Goal: Task Accomplishment & Management: Complete application form

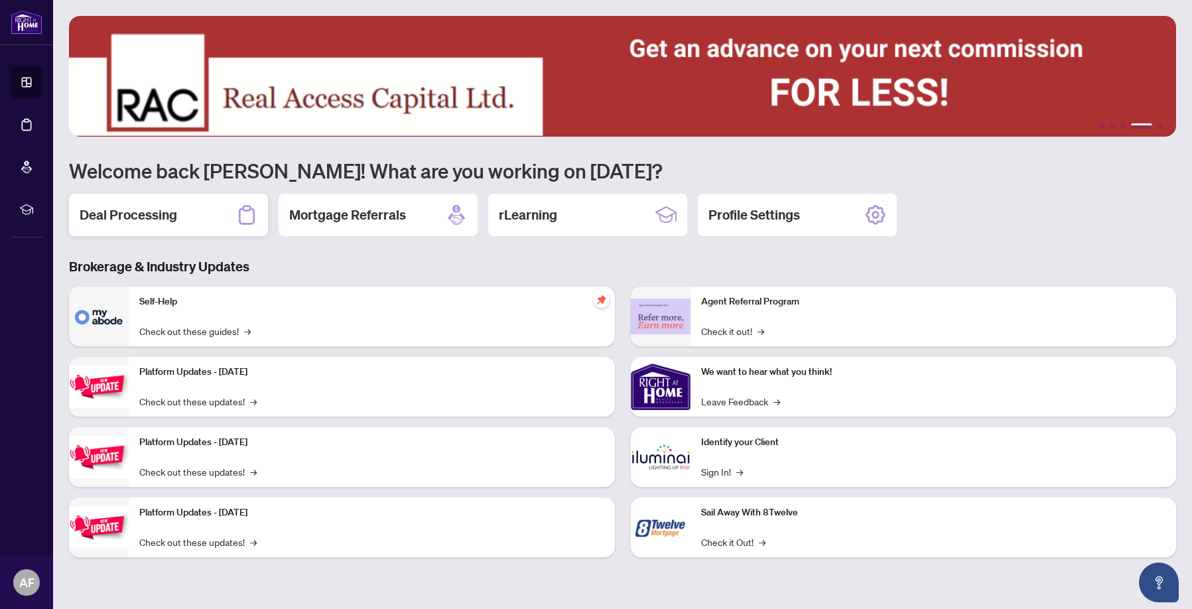
click at [130, 220] on h2 "Deal Processing" at bounding box center [129, 215] width 98 height 19
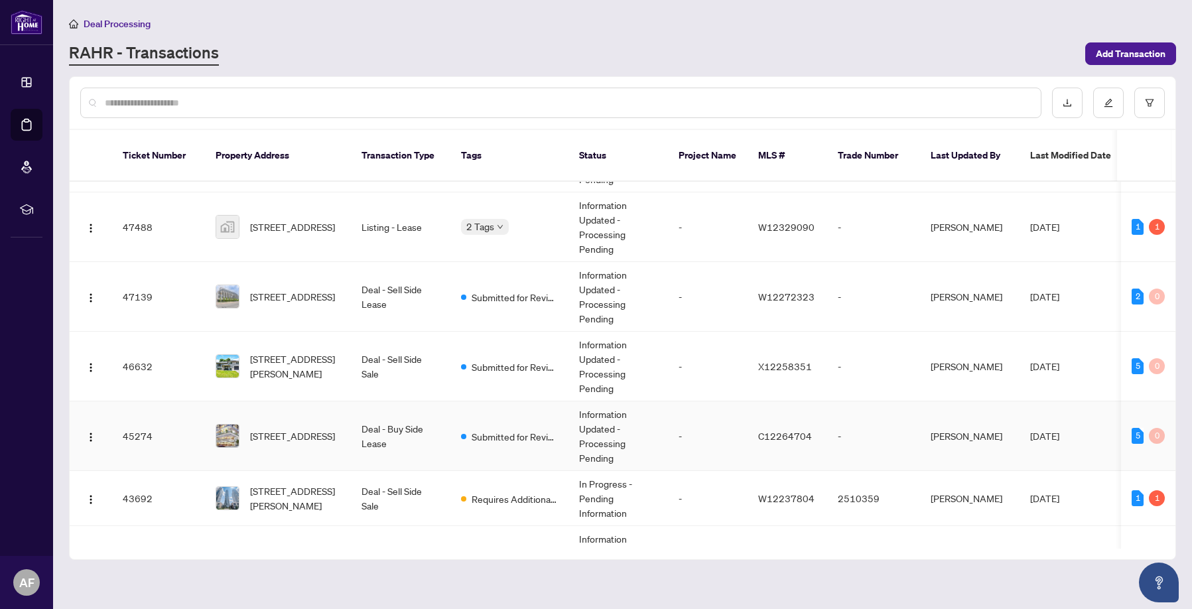
scroll to position [66, 0]
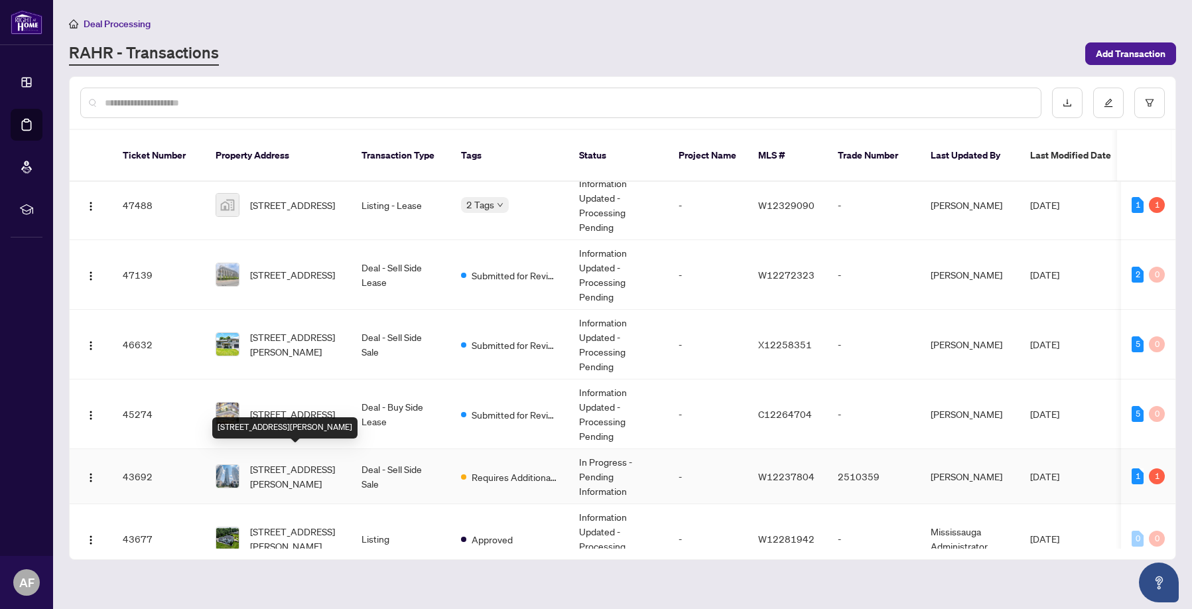
click at [312, 466] on span "[STREET_ADDRESS][PERSON_NAME]" at bounding box center [295, 476] width 90 height 29
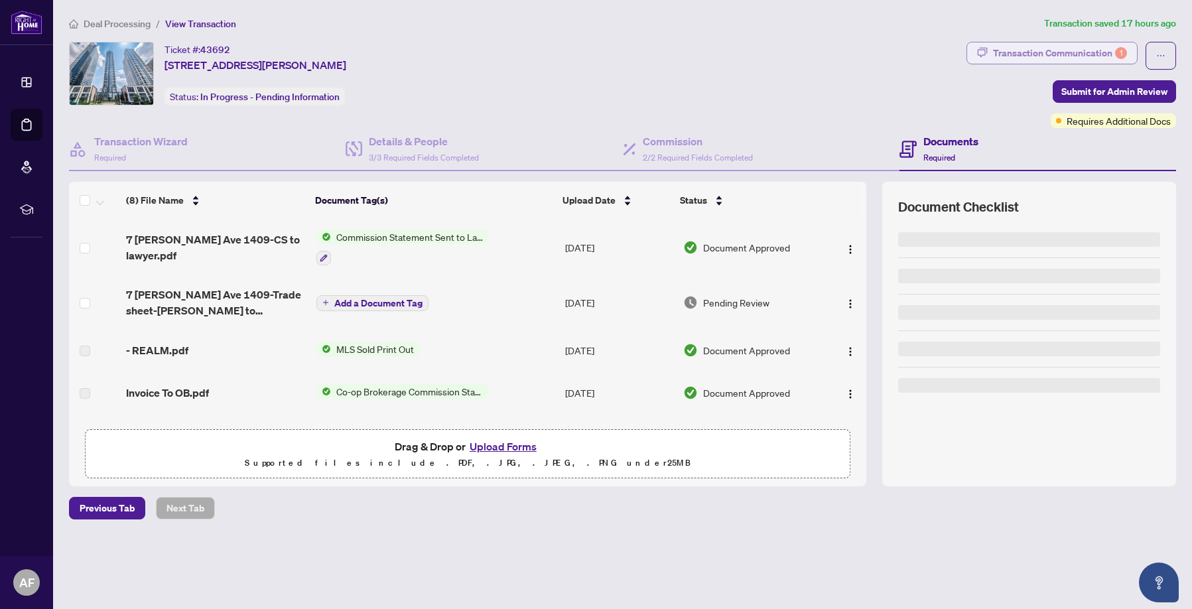
click at [1095, 48] on div "Transaction Communication 1" at bounding box center [1060, 52] width 134 height 21
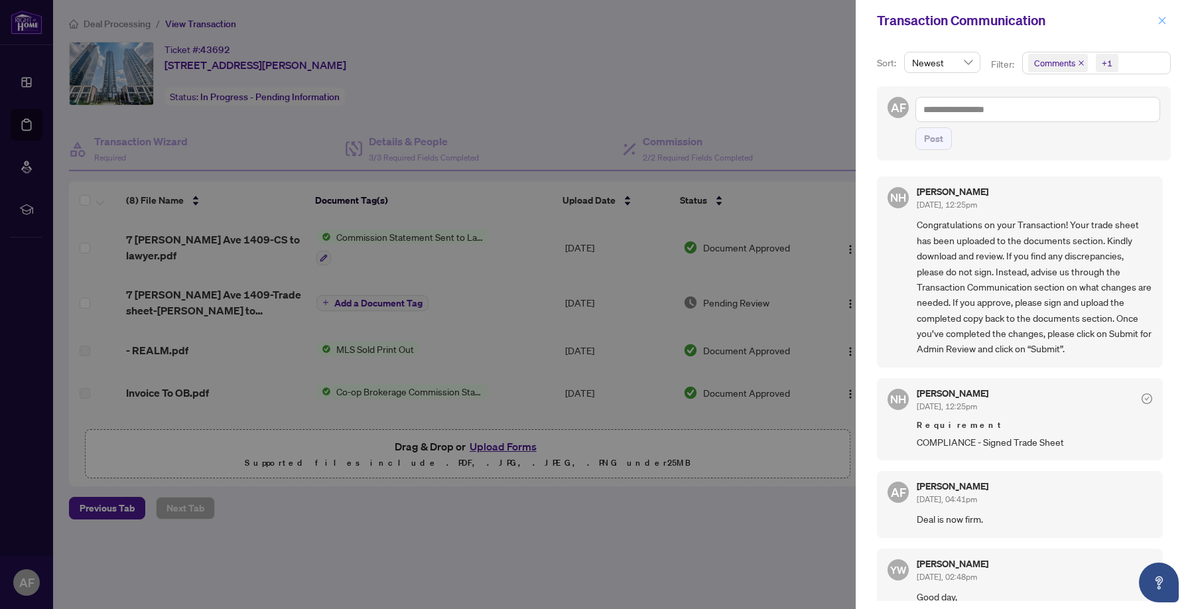
click at [1162, 21] on icon "close" at bounding box center [1162, 20] width 7 height 7
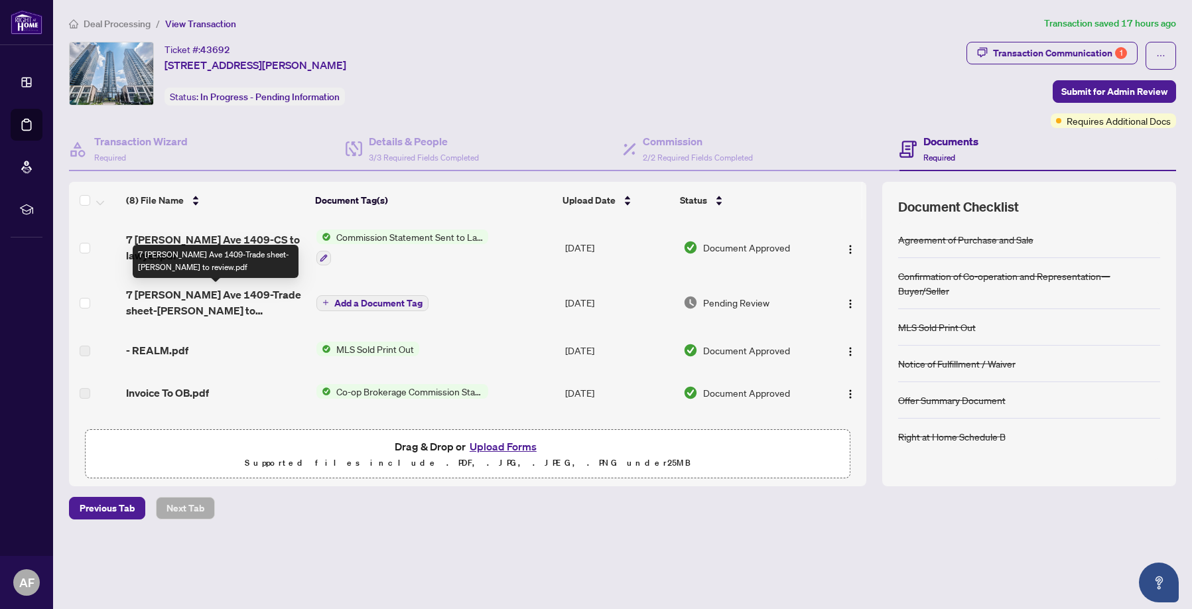
click at [210, 295] on span "7 [PERSON_NAME] Ave 1409-Trade sheet-[PERSON_NAME] to review.pdf" at bounding box center [216, 303] width 180 height 32
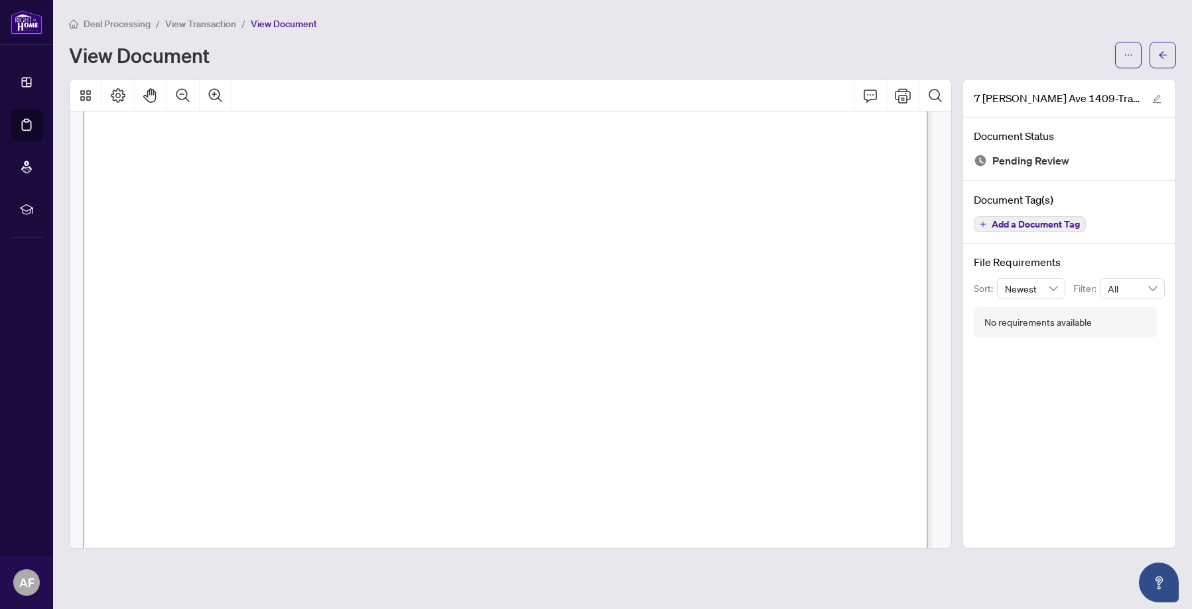
scroll to position [199, 0]
click at [1120, 53] on button "button" at bounding box center [1128, 55] width 27 height 27
click at [1065, 88] on span "Download" at bounding box center [1080, 83] width 101 height 15
click at [1159, 56] on icon "arrow-left" at bounding box center [1162, 54] width 9 height 9
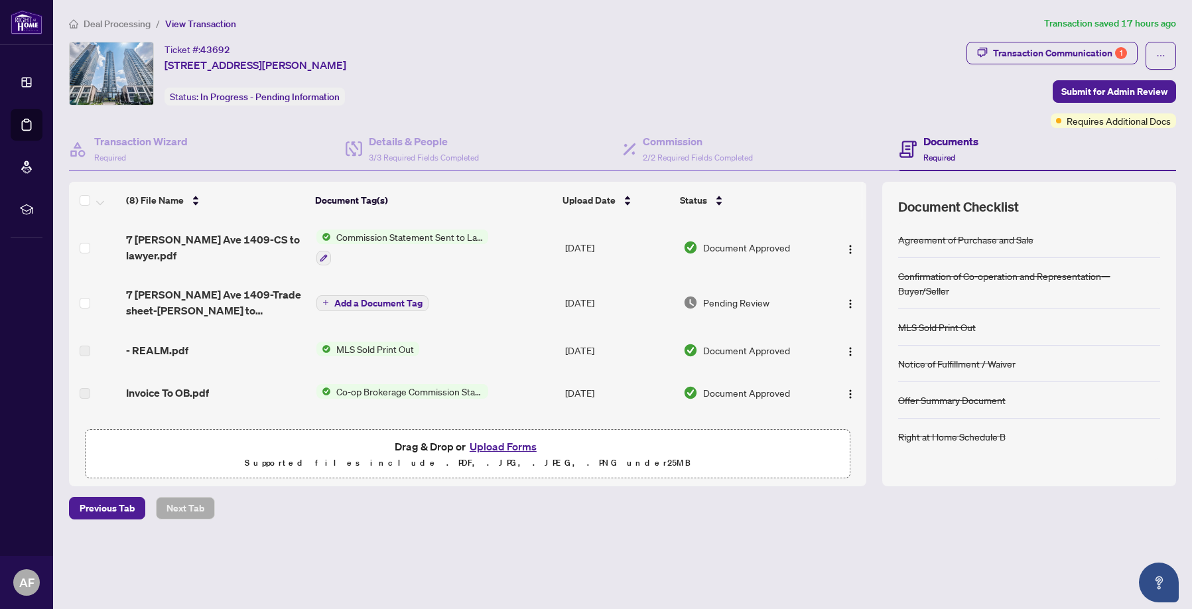
click at [491, 444] on button "Upload Forms" at bounding box center [503, 446] width 75 height 17
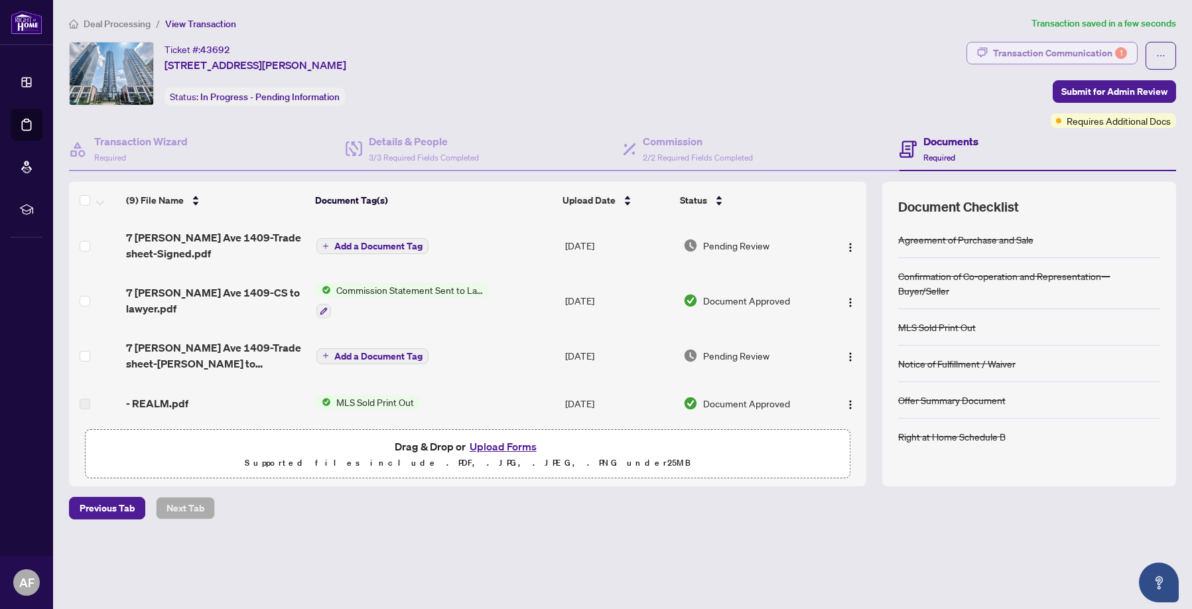
click at [1045, 50] on div "Transaction Communication 1" at bounding box center [1060, 52] width 134 height 21
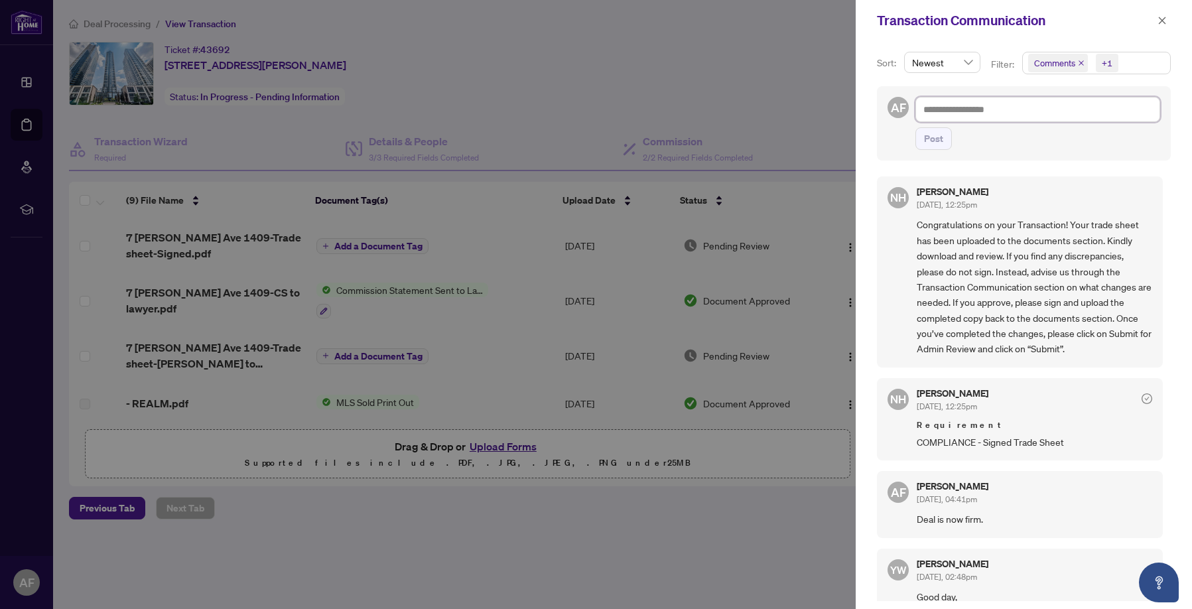
click at [1006, 107] on textarea at bounding box center [1037, 109] width 245 height 25
type textarea "*"
type textarea "**"
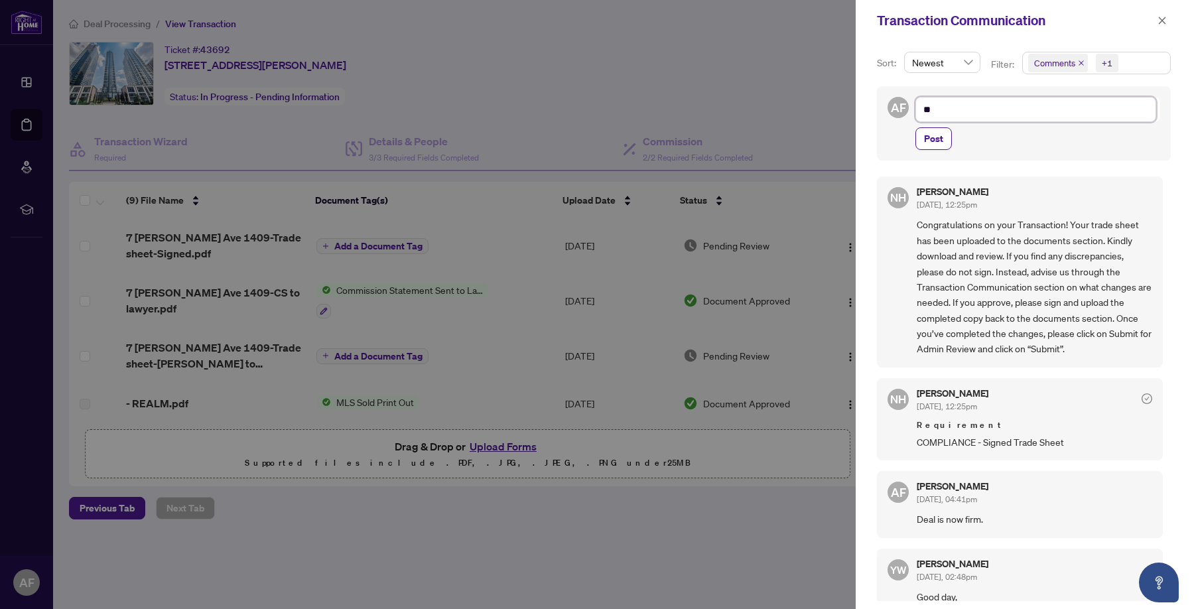
type textarea "***"
type textarea "****"
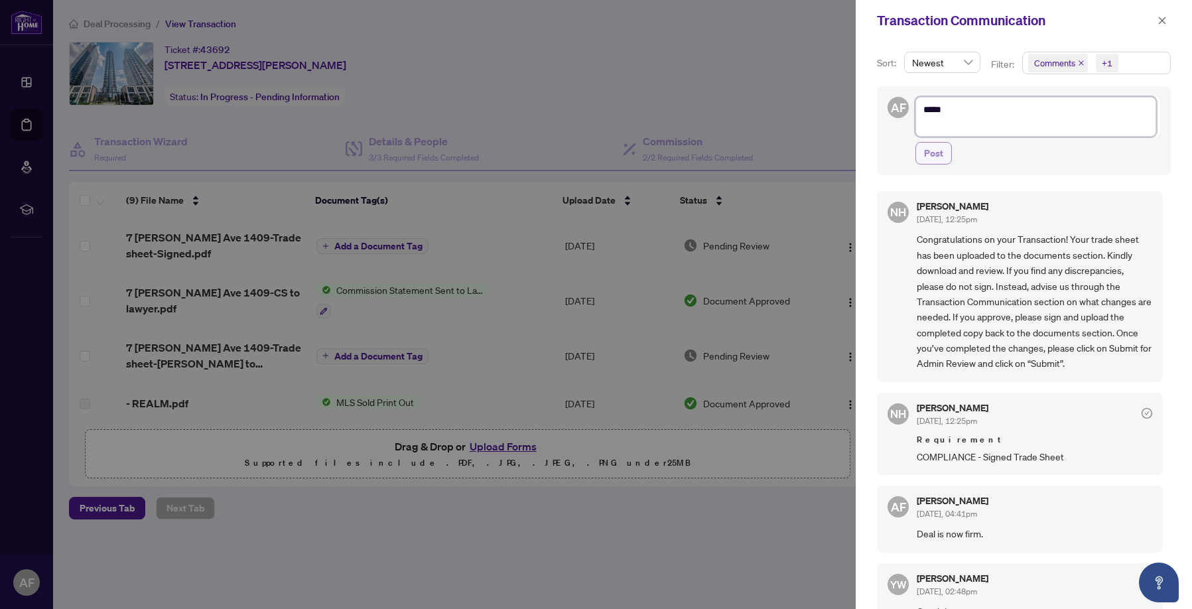
type textarea "****"
click at [939, 152] on span "Post" at bounding box center [933, 153] width 19 height 21
type textarea "**********"
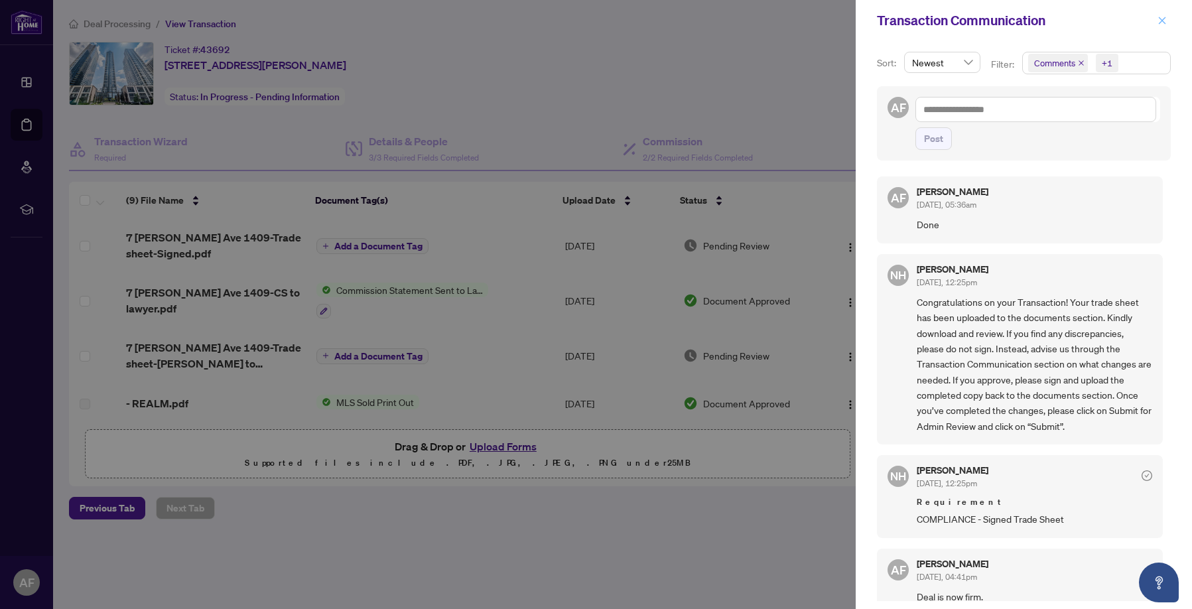
click at [1164, 23] on span "button" at bounding box center [1162, 20] width 9 height 21
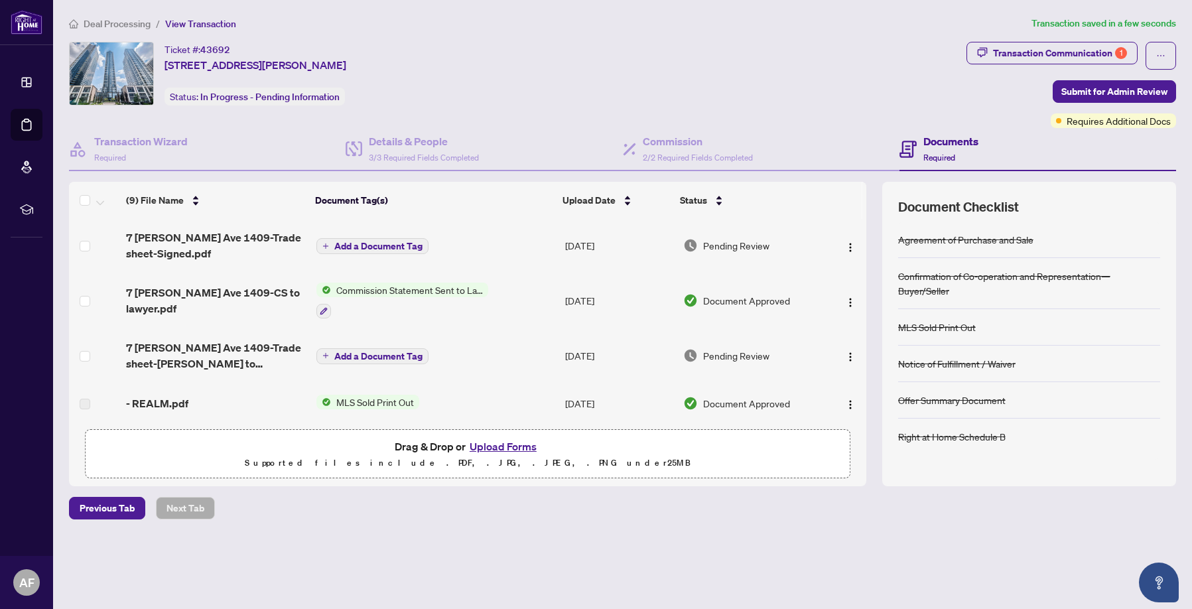
click at [1164, 23] on div "Transaction Communication Sort: Newest Filter: Comments +1 AF Post AF [PERSON_N…" at bounding box center [596, 304] width 1192 height 609
click at [1116, 89] on span "Submit for Admin Review" at bounding box center [1114, 91] width 106 height 21
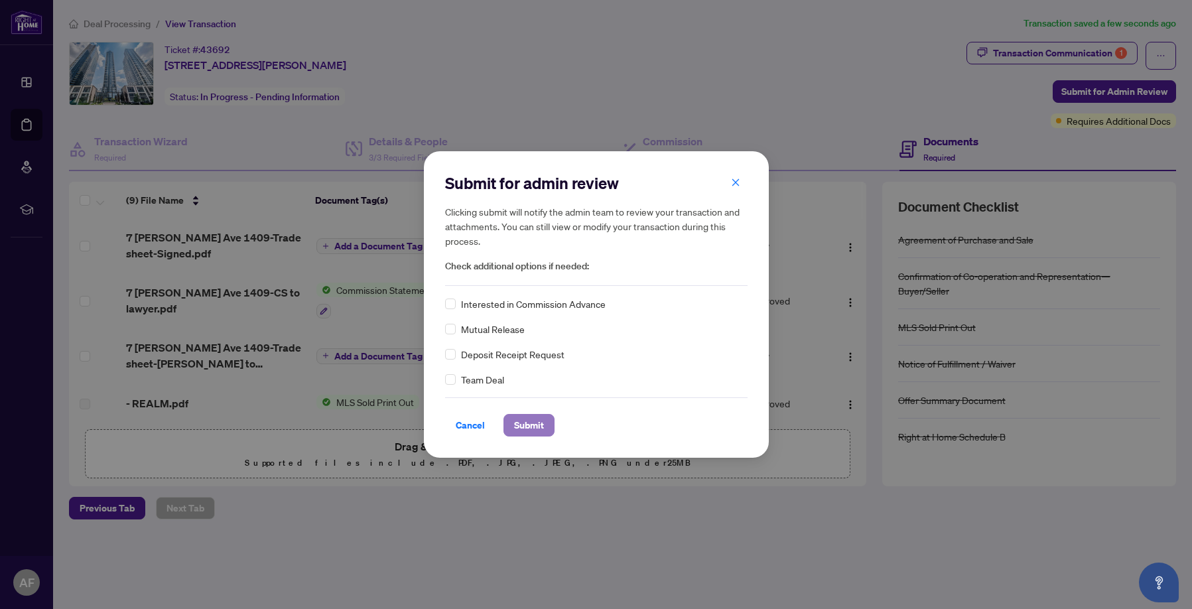
click at [527, 427] on span "Submit" at bounding box center [529, 425] width 30 height 21
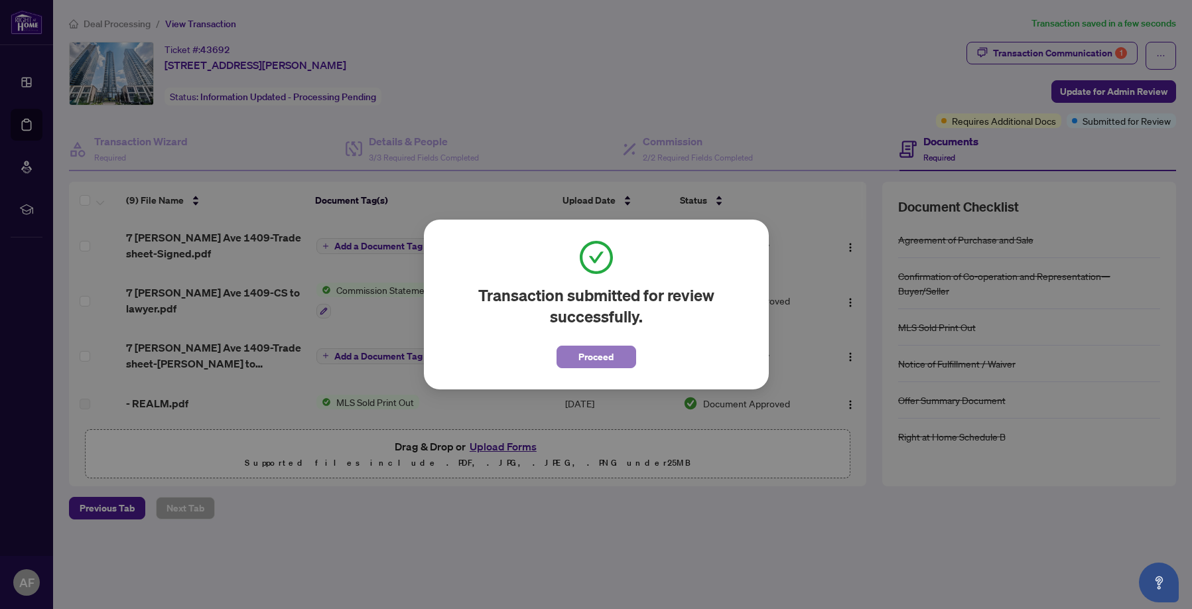
click at [600, 352] on span "Proceed" at bounding box center [595, 356] width 35 height 21
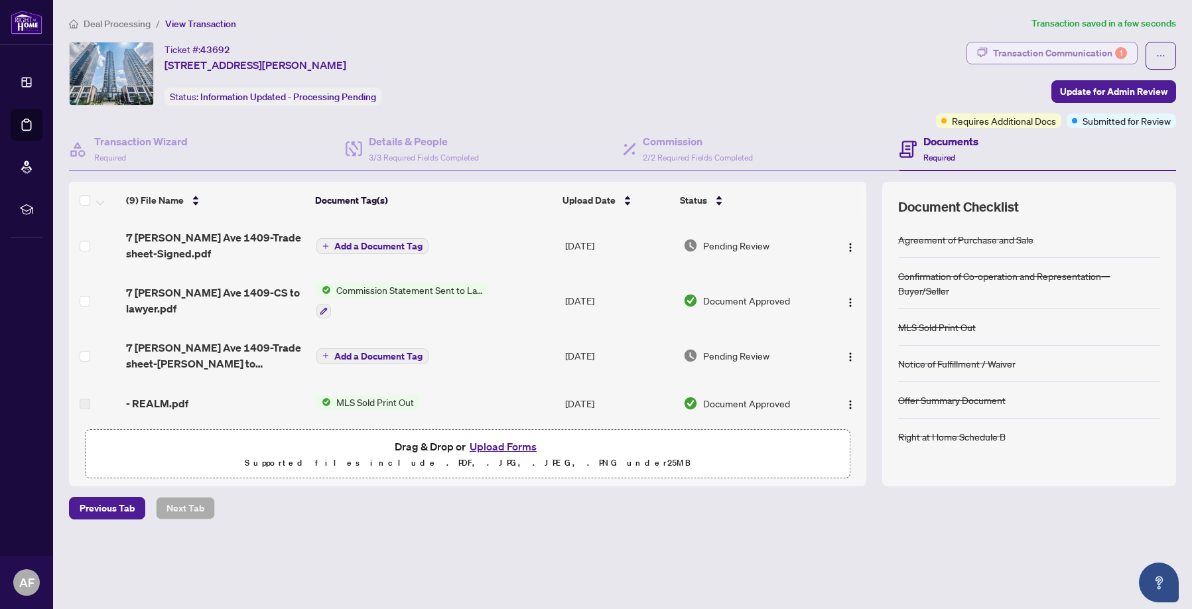
click at [1064, 56] on div "Transaction Communication 1" at bounding box center [1060, 52] width 134 height 21
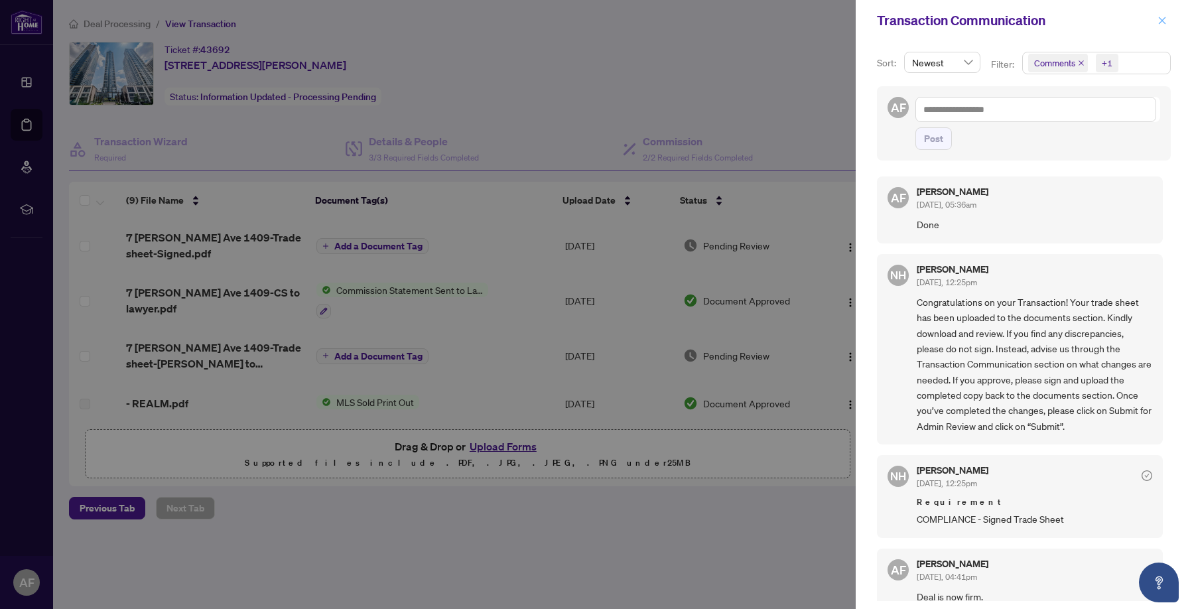
click at [1162, 20] on icon "close" at bounding box center [1162, 20] width 7 height 7
